Goal: Task Accomplishment & Management: Manage account settings

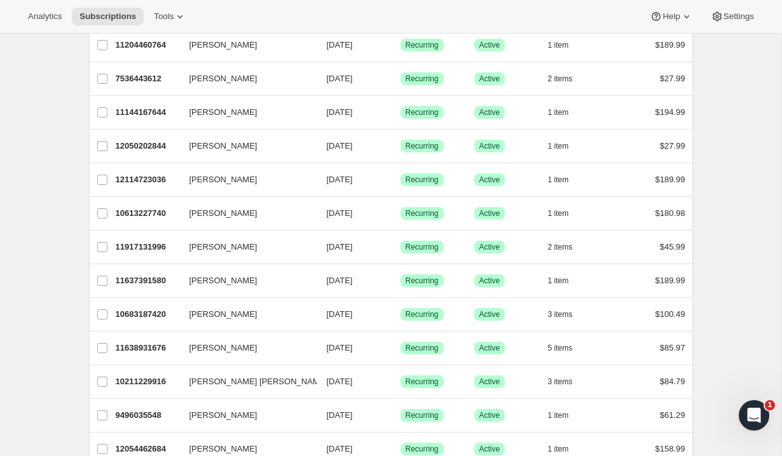
scroll to position [382, 0]
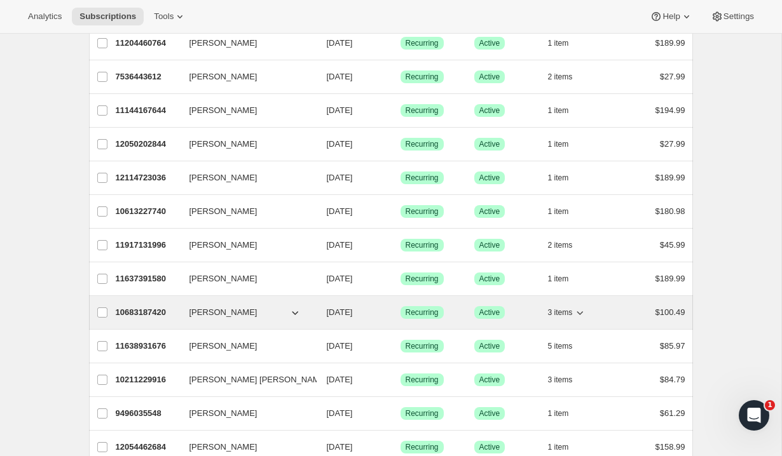
click at [221, 312] on span "[PERSON_NAME]" at bounding box center [223, 312] width 68 height 13
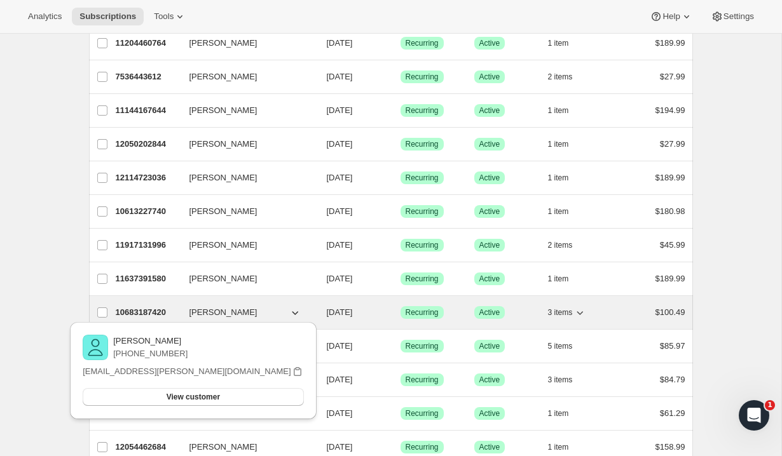
click at [508, 310] on p "Success Active" at bounding box center [506, 312] width 64 height 13
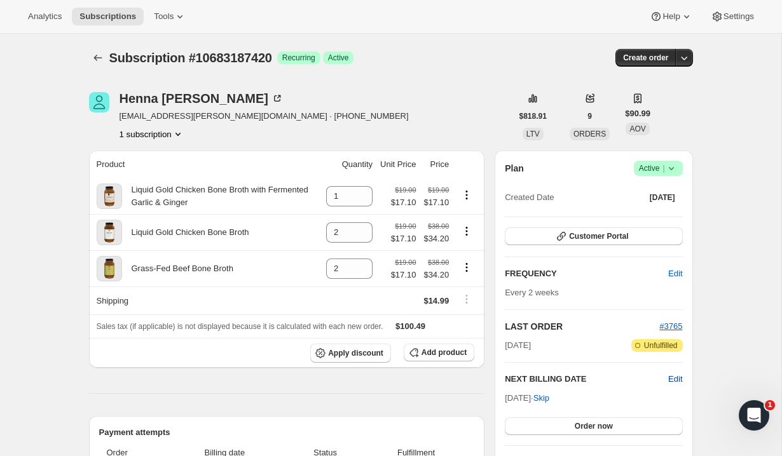
click at [671, 375] on span "Edit" at bounding box center [675, 379] width 14 height 13
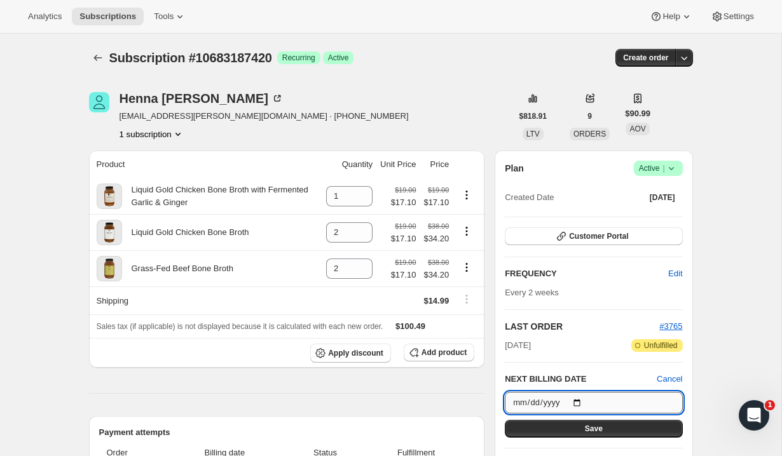
click at [562, 404] on input "[DATE]" at bounding box center [593, 403] width 177 height 22
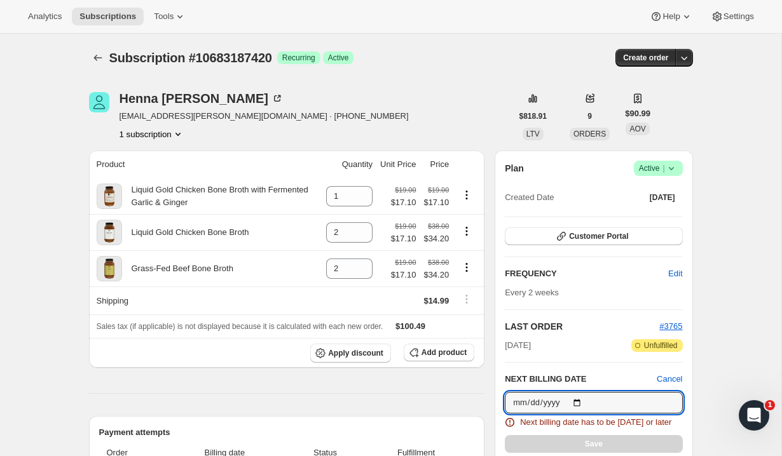
type input "[DATE]"
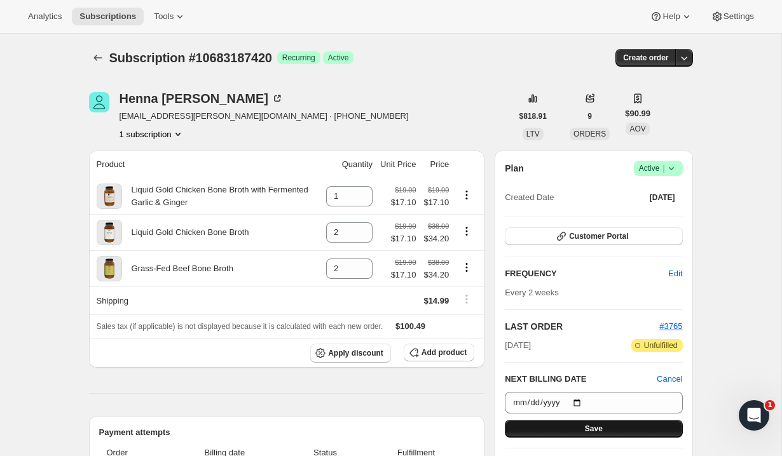
click at [603, 423] on button "Save" at bounding box center [593, 429] width 177 height 18
